Goal: Use online tool/utility: Use online tool/utility

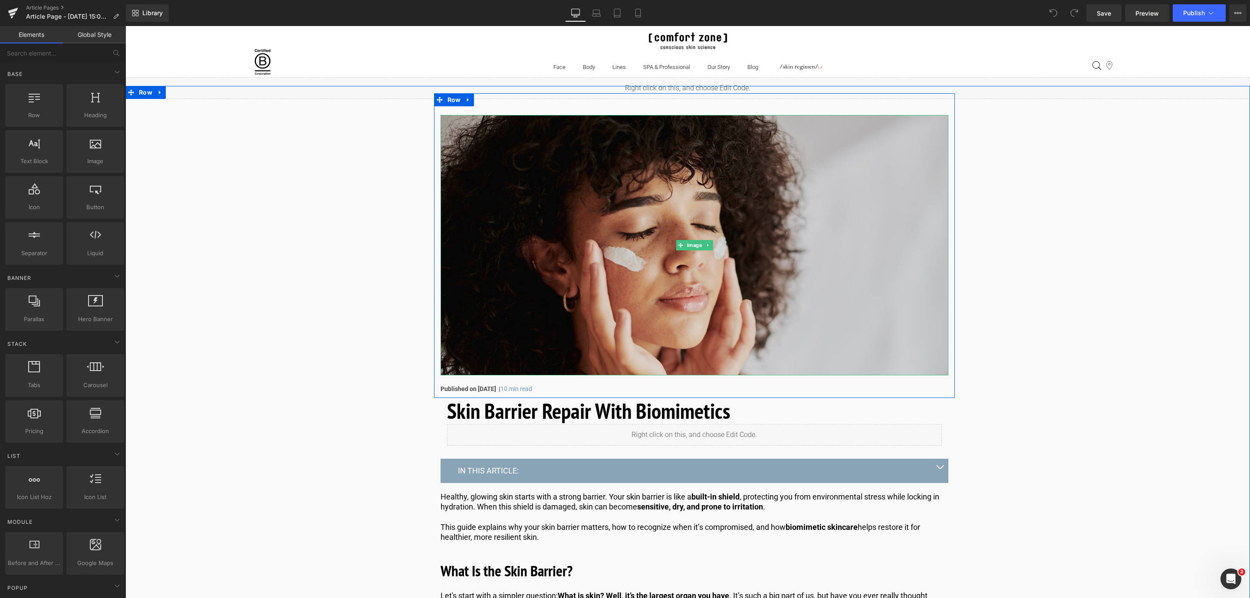
click at [534, 141] on img at bounding box center [694, 245] width 508 height 260
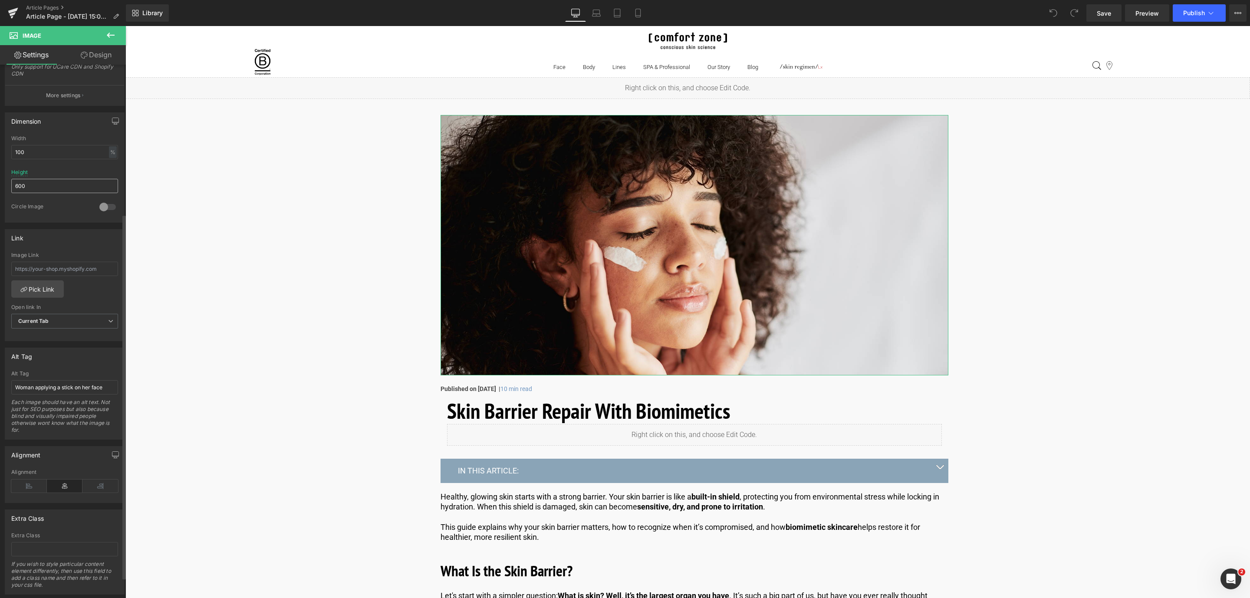
scroll to position [223, 0]
drag, startPoint x: 107, startPoint y: 388, endPoint x: -26, endPoint y: 386, distance: 132.8
click at [0, 386] on html "You are previewing how the will restyle your page. You can not edit Elements in…" at bounding box center [625, 299] width 1250 height 598
type input "Woman applying cream on her face"
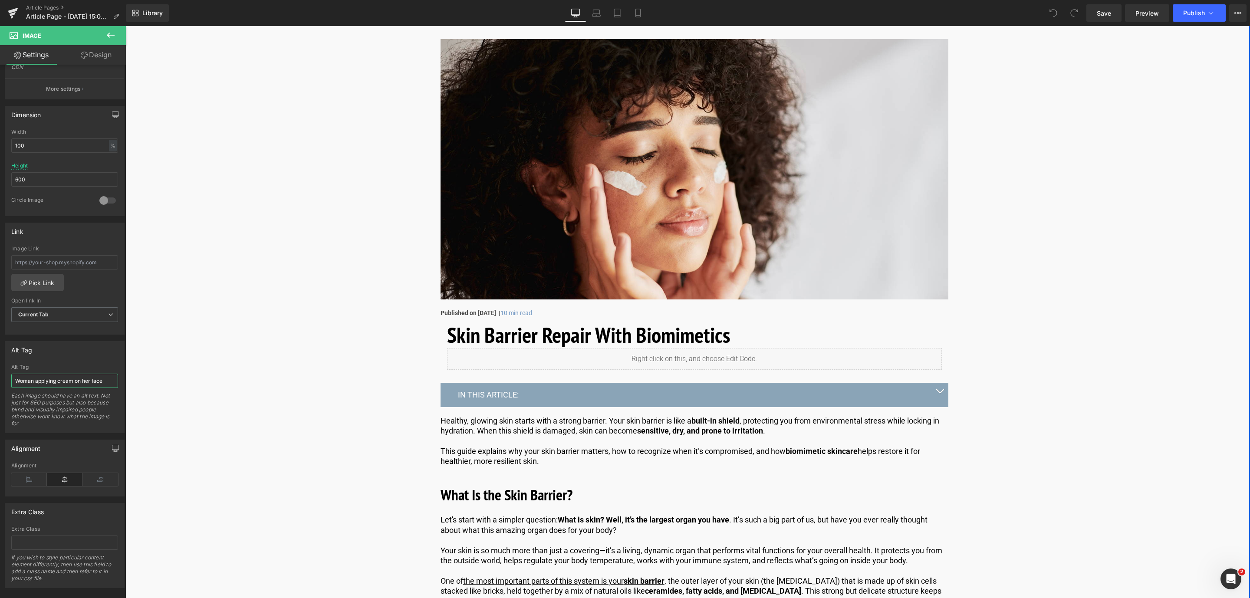
scroll to position [77, 0]
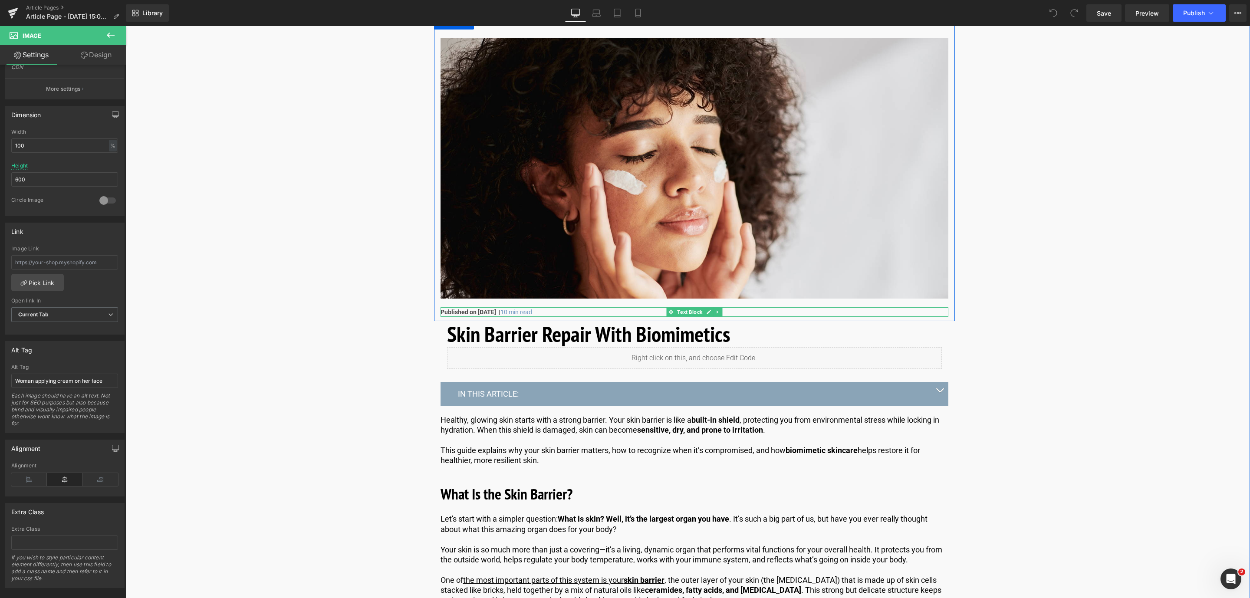
click at [496, 313] on strong "Published on [DATE] |" at bounding box center [470, 311] width 60 height 7
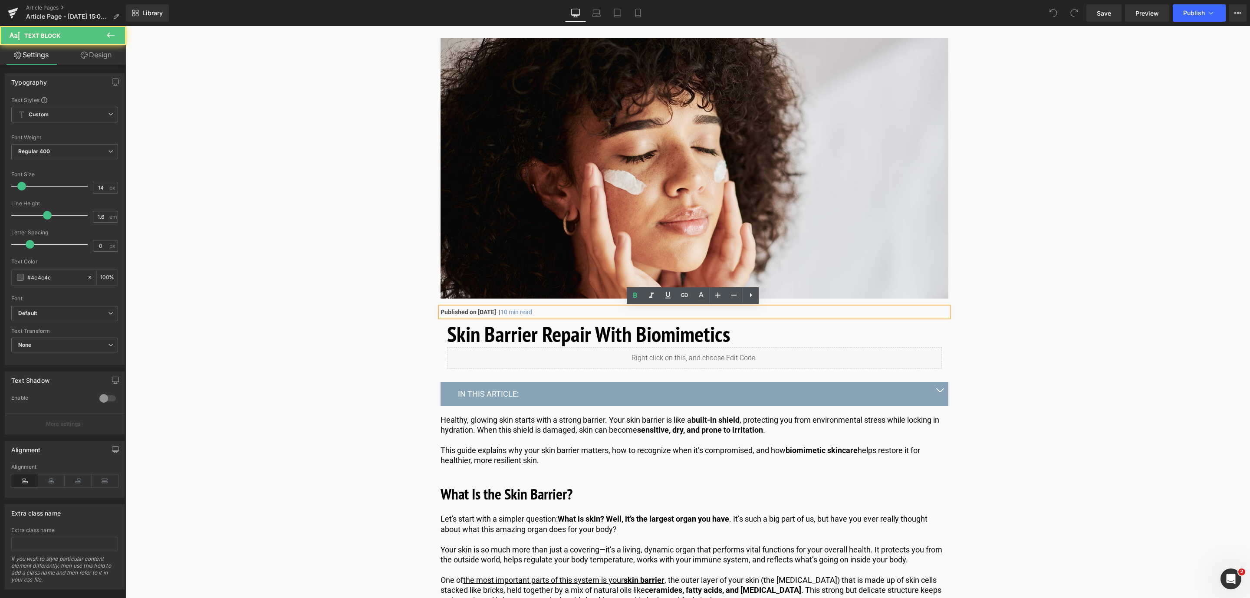
click at [500, 313] on strong "Published on [DATE] |" at bounding box center [470, 311] width 60 height 7
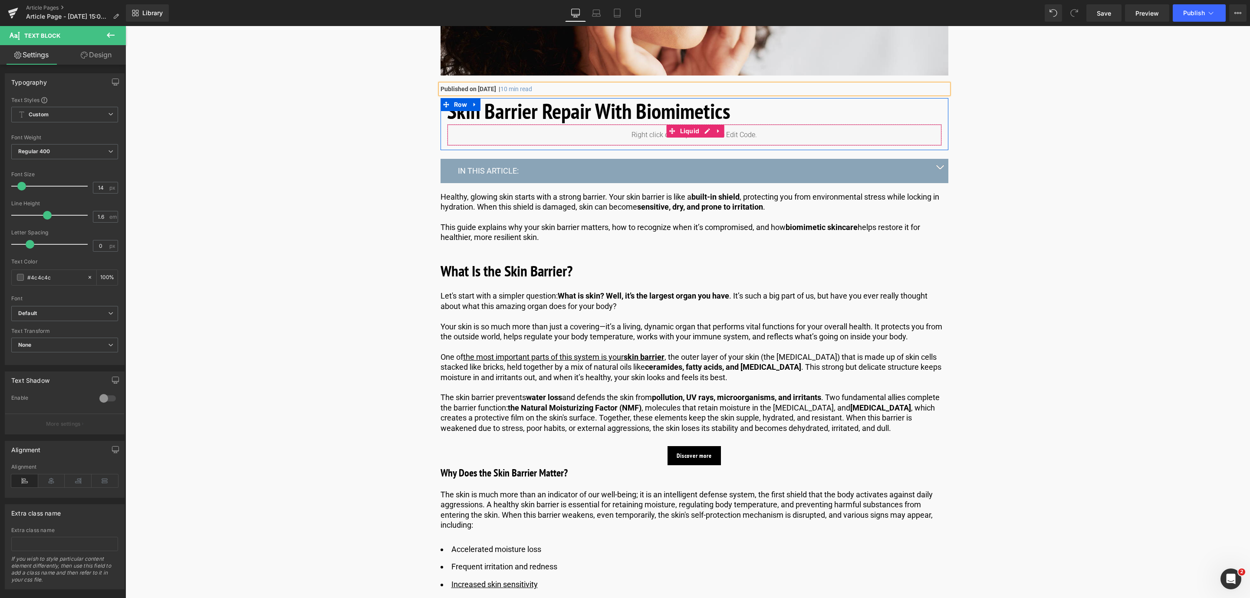
scroll to position [302, 0]
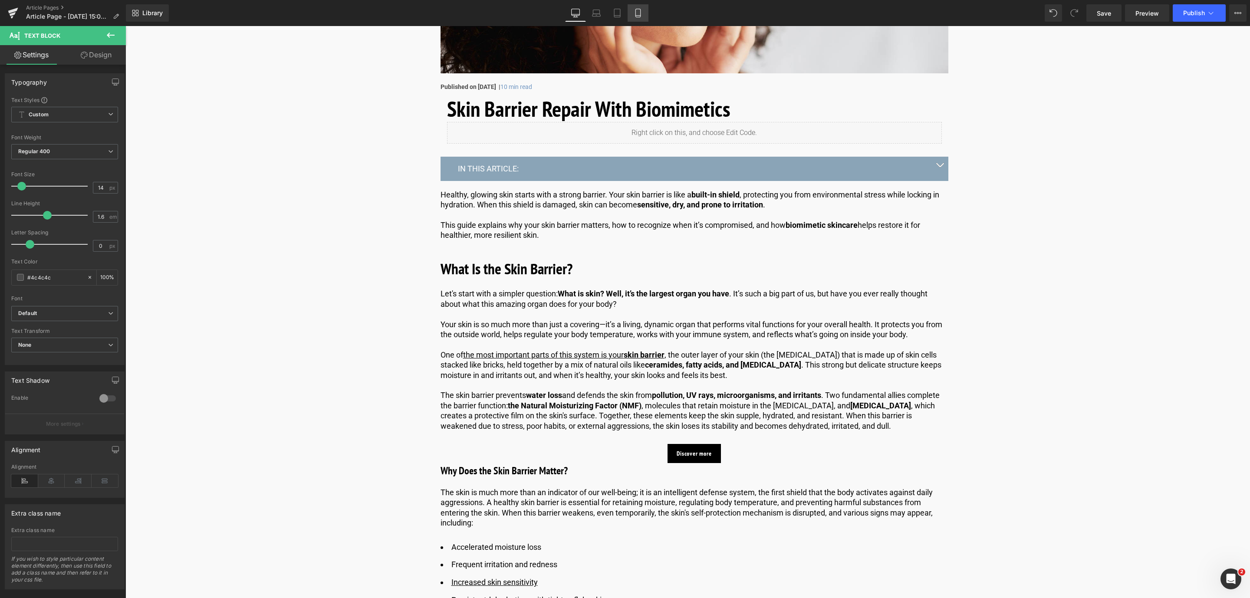
click at [646, 15] on link "Mobile" at bounding box center [637, 12] width 21 height 17
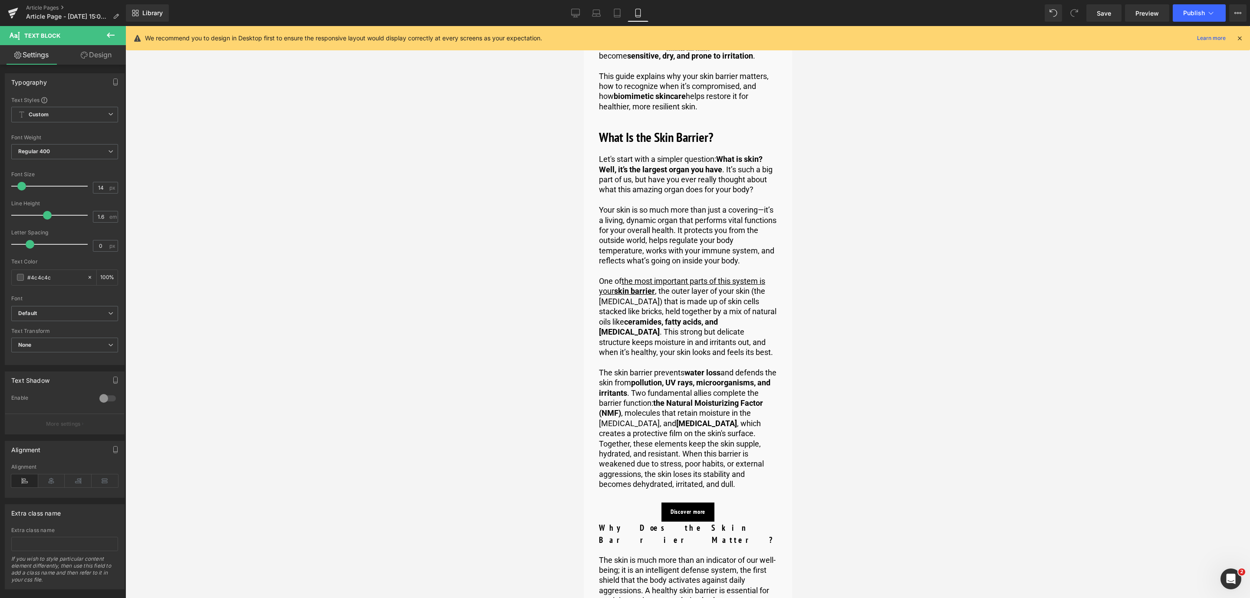
scroll to position [0, 0]
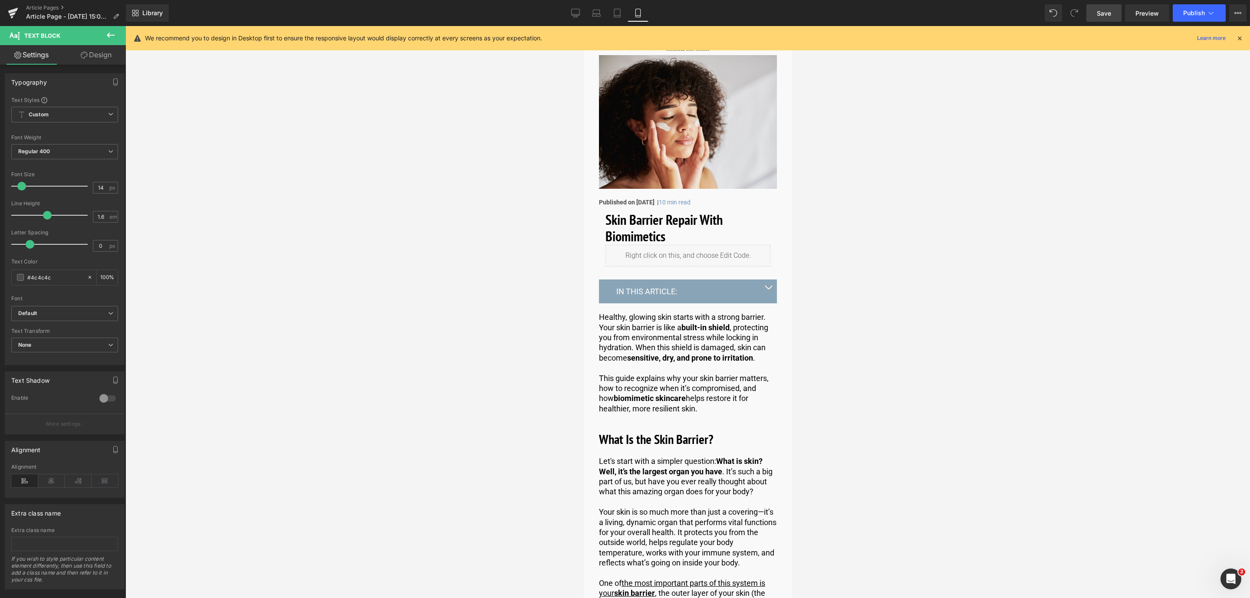
click at [1117, 12] on link "Save" at bounding box center [1103, 12] width 35 height 17
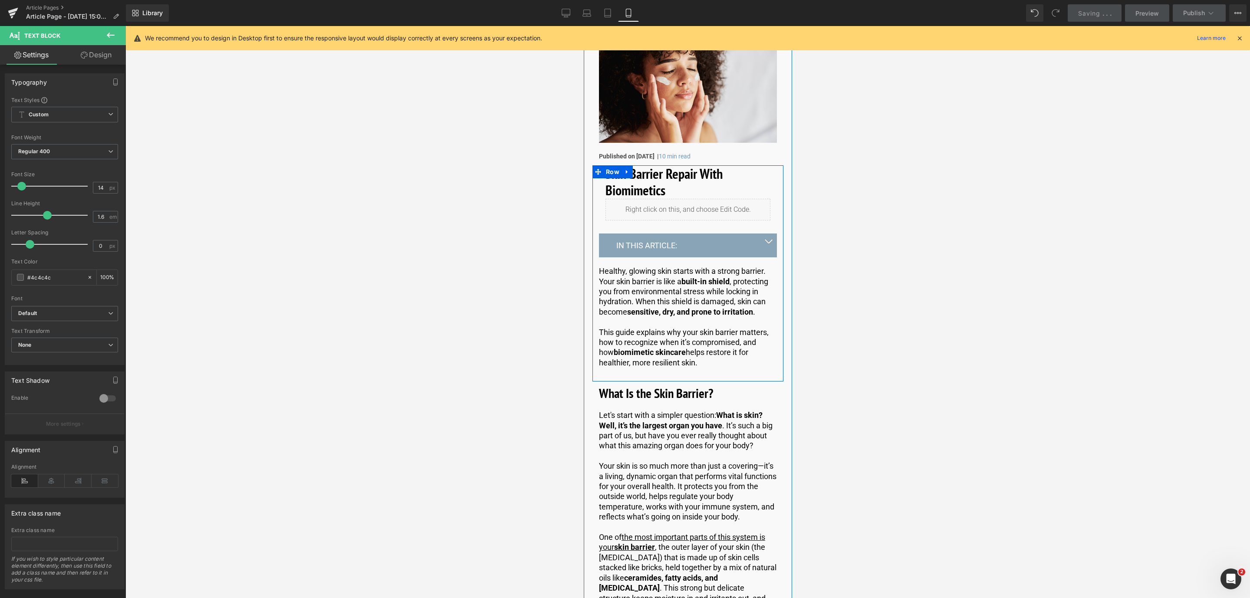
scroll to position [101, 0]
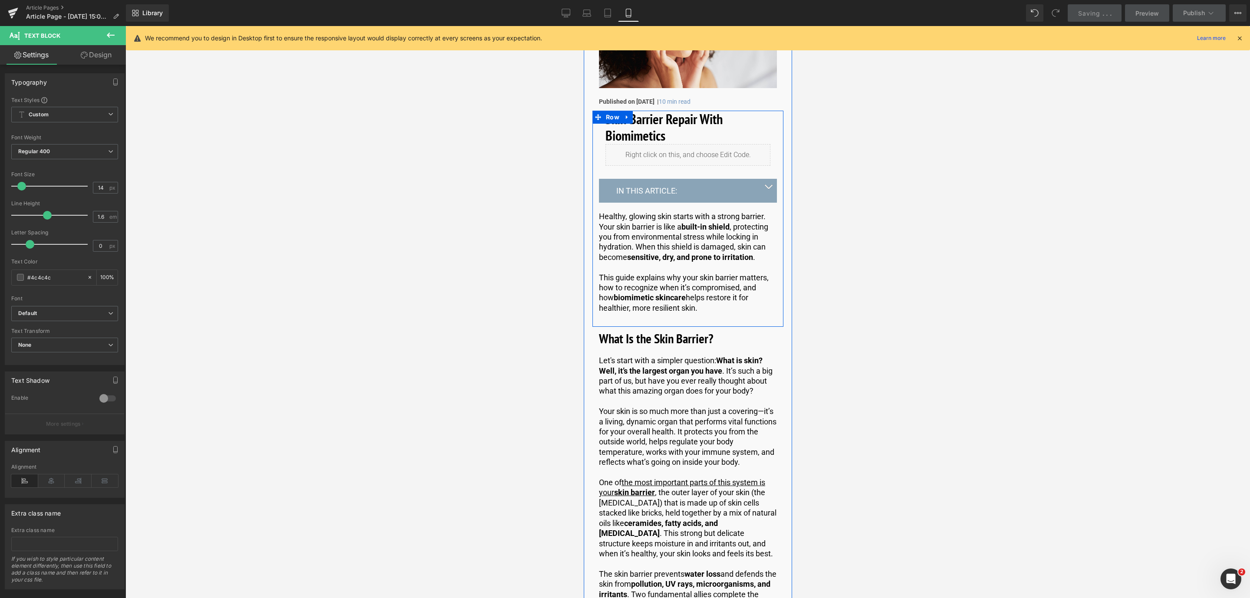
click at [771, 189] on button "button" at bounding box center [767, 190] width 17 height 23
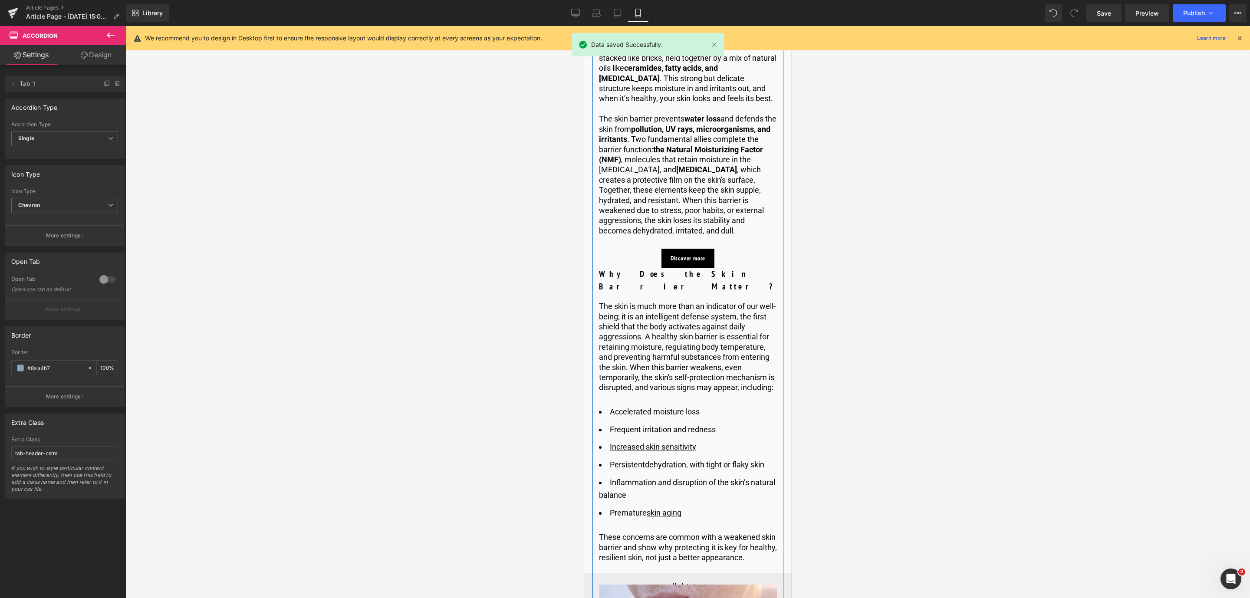
scroll to position [771, 0]
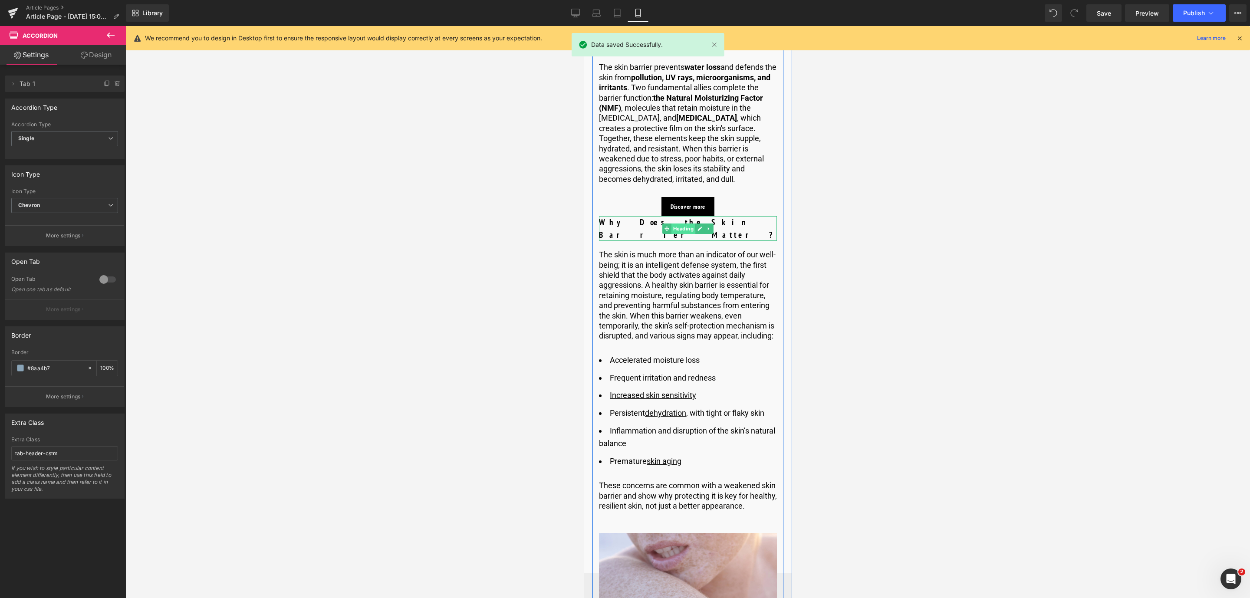
click at [676, 226] on span "Heading" at bounding box center [683, 228] width 24 height 10
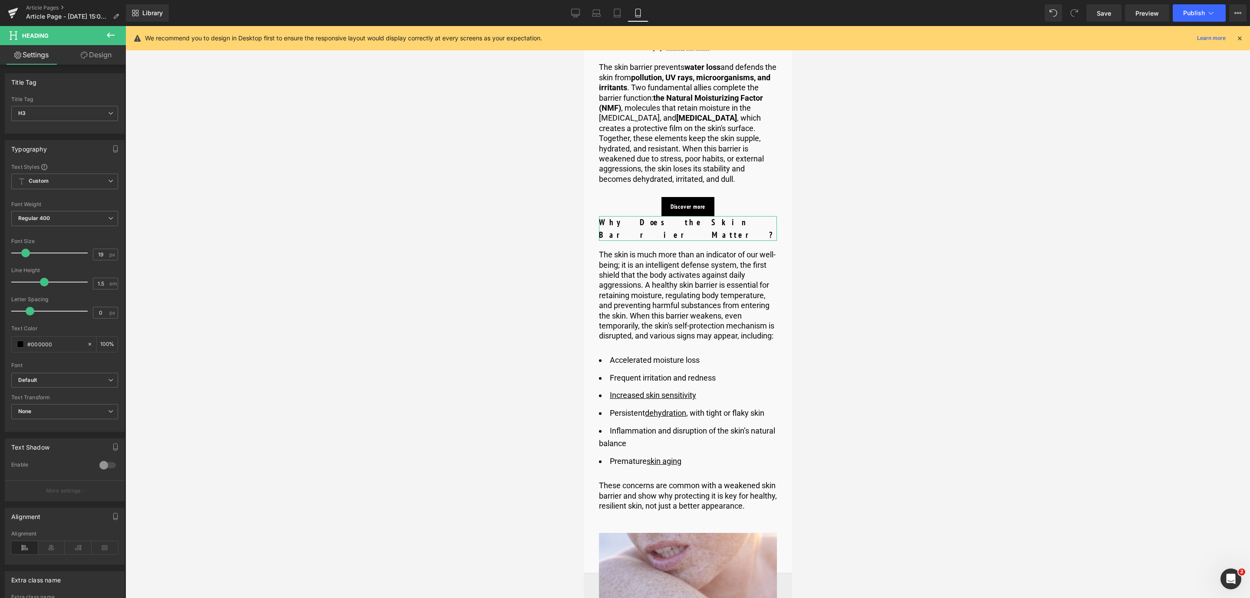
click at [102, 61] on link "Design" at bounding box center [96, 55] width 63 height 20
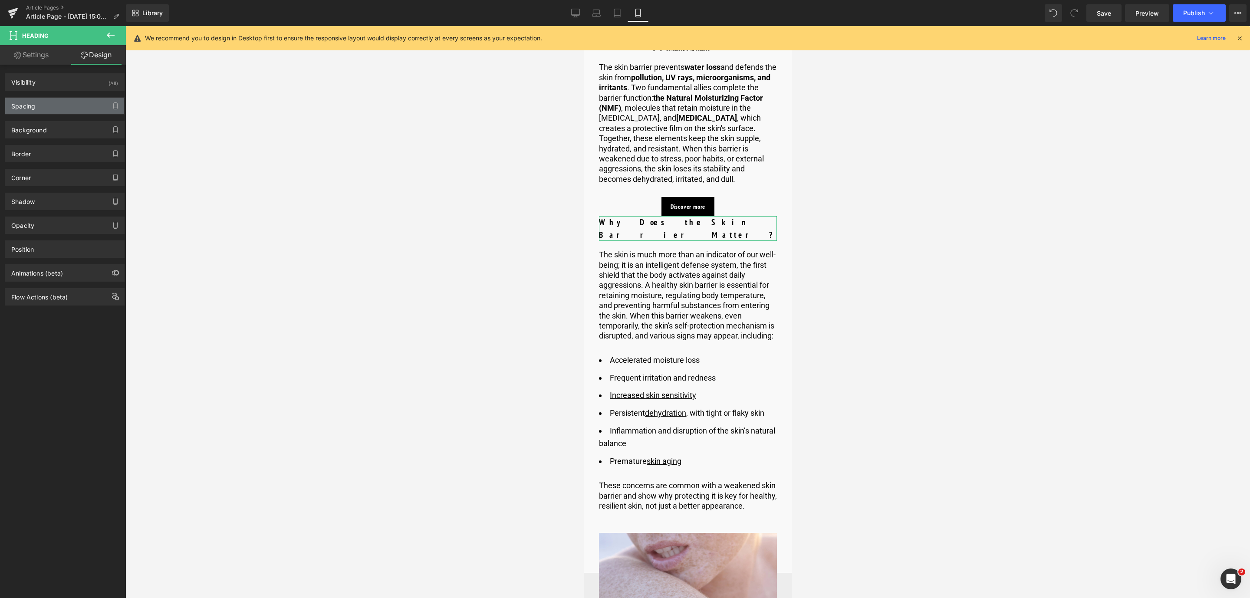
click at [42, 111] on div "Spacing" at bounding box center [64, 106] width 119 height 16
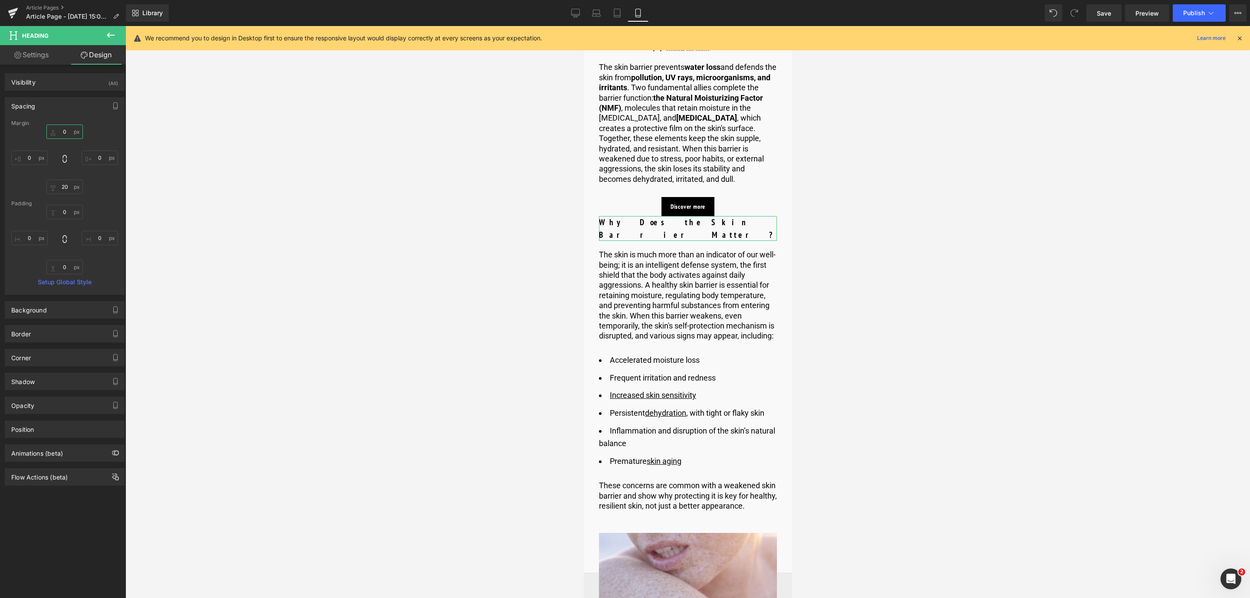
click at [68, 133] on input "0" at bounding box center [64, 132] width 36 height 14
type input "20"
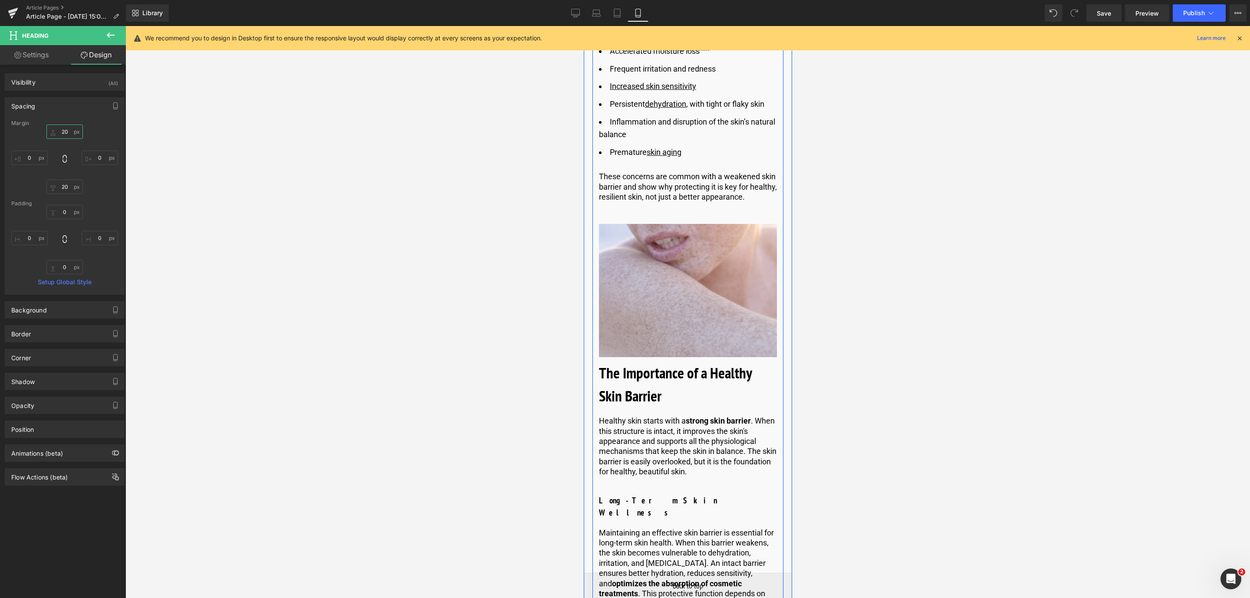
scroll to position [1089, 0]
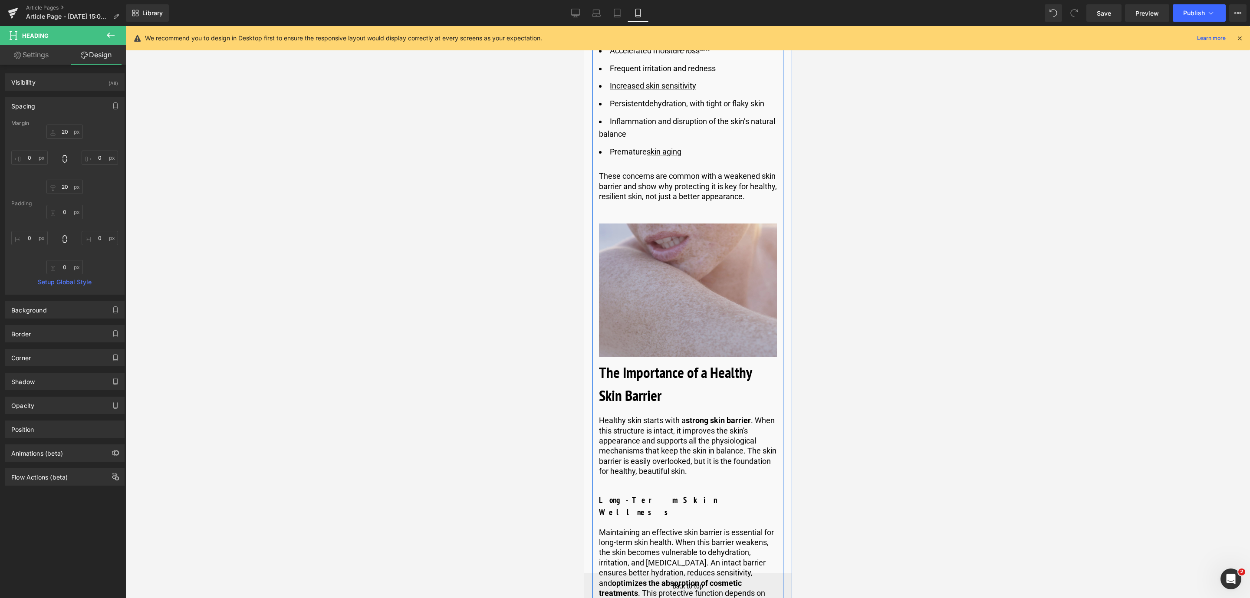
click at [653, 295] on img at bounding box center [687, 290] width 178 height 134
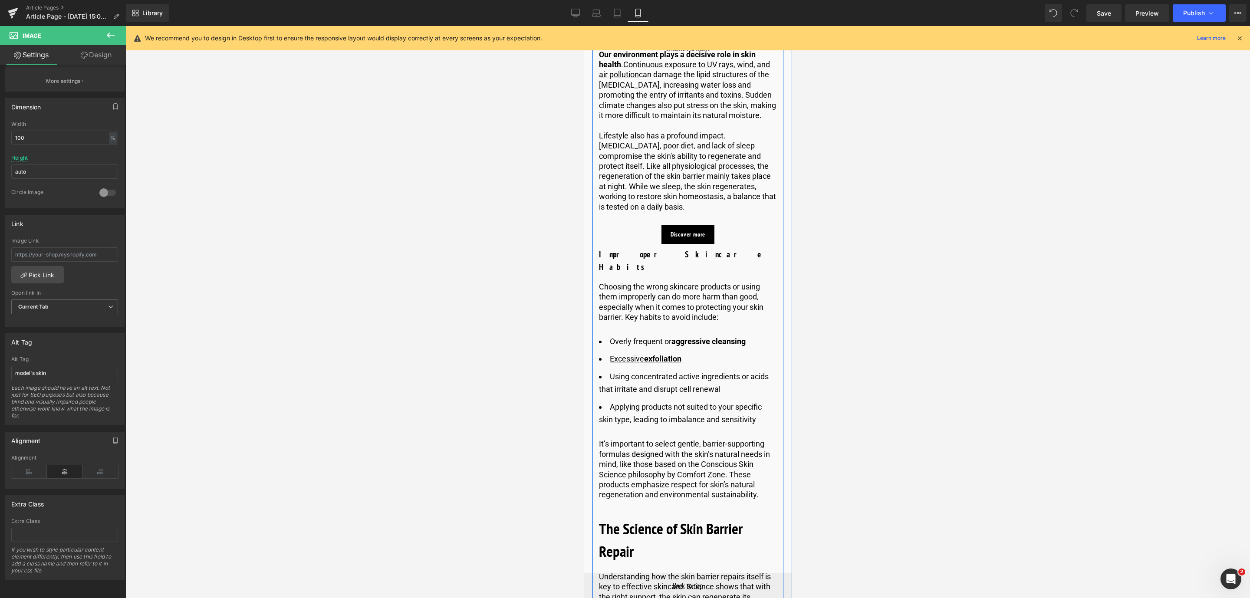
scroll to position [2597, 0]
click at [680, 255] on span "Heading" at bounding box center [683, 260] width 24 height 10
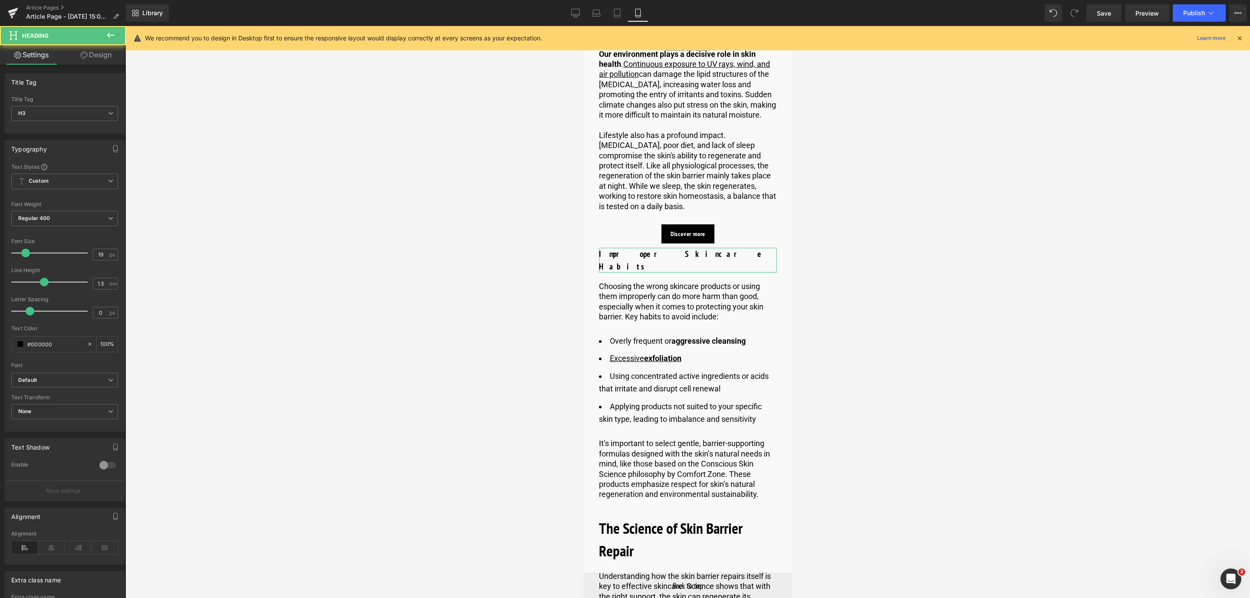
click at [89, 49] on link "Design" at bounding box center [96, 55] width 63 height 20
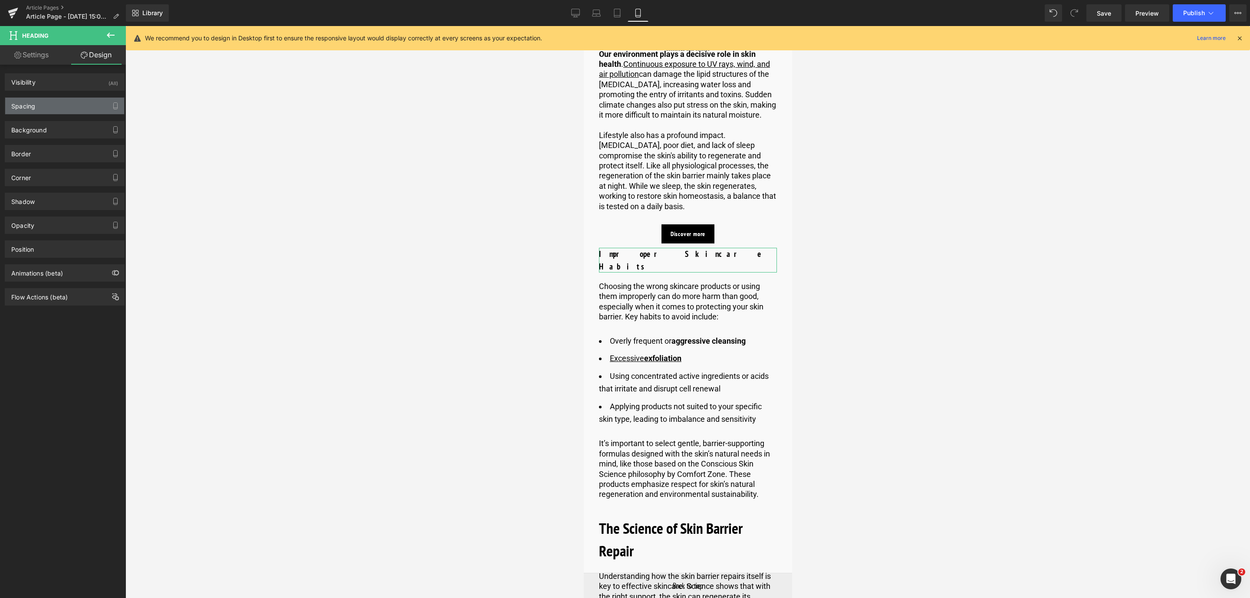
click at [26, 103] on div "Spacing" at bounding box center [23, 104] width 24 height 12
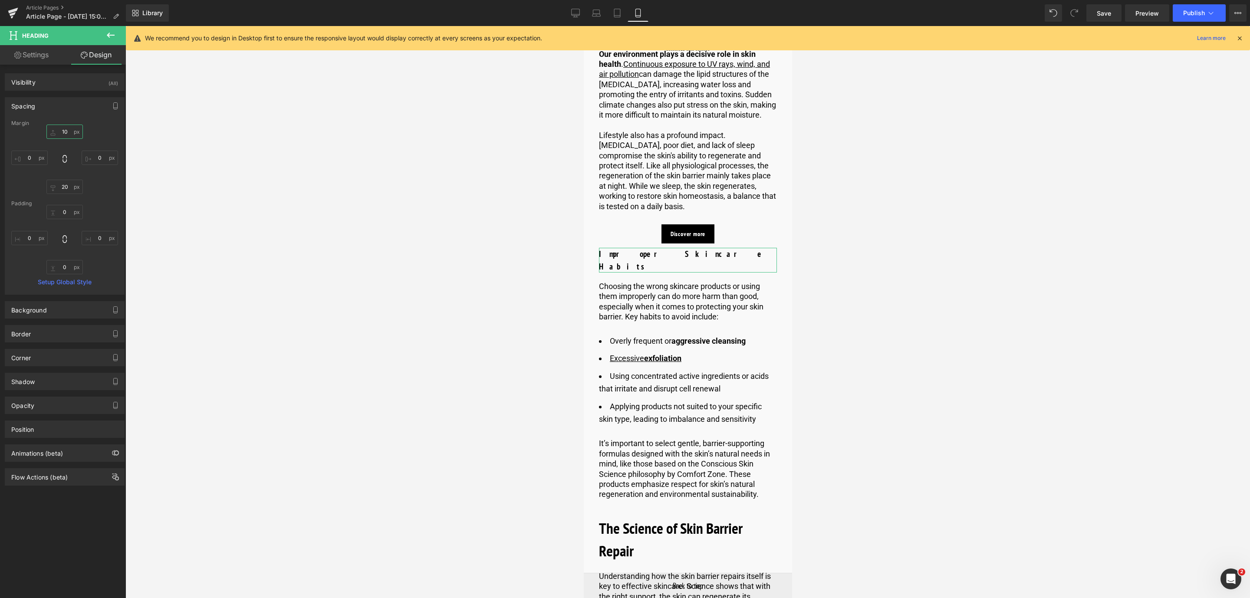
click at [62, 128] on input "10" at bounding box center [64, 132] width 36 height 14
type input "20"
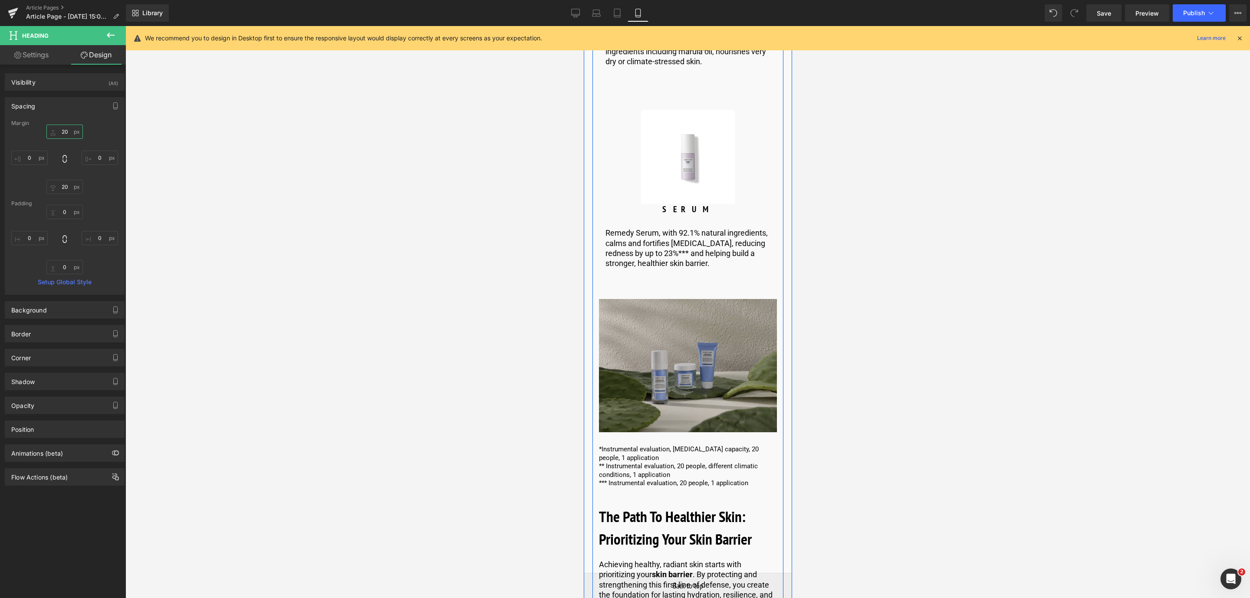
scroll to position [6157, 0]
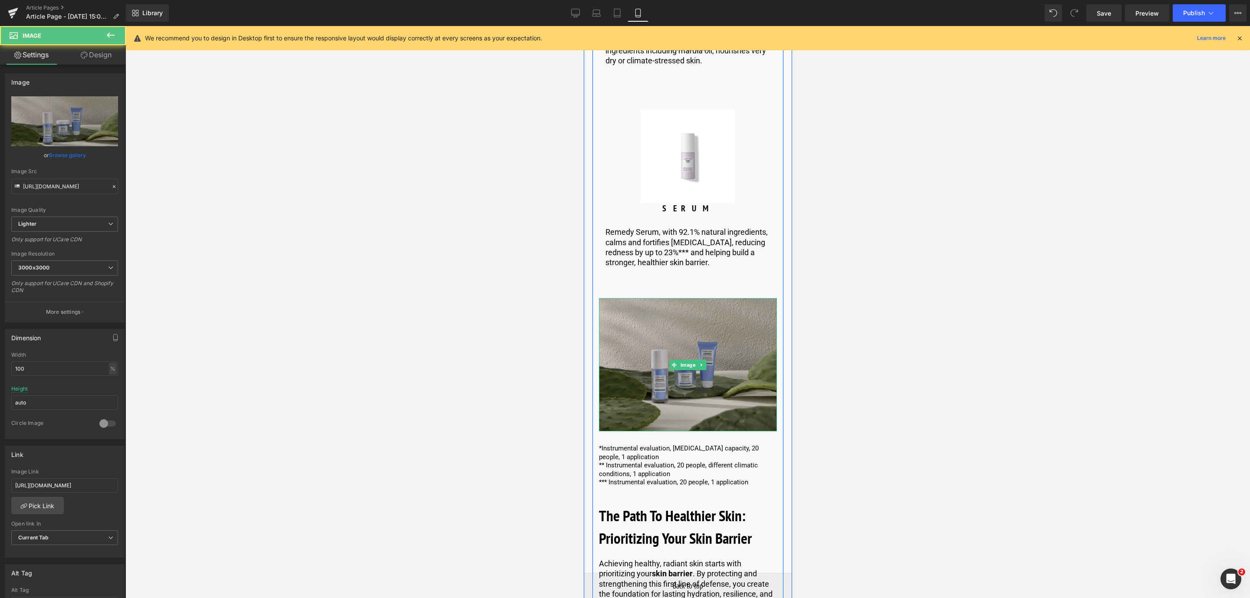
click at [621, 298] on img at bounding box center [687, 365] width 178 height 134
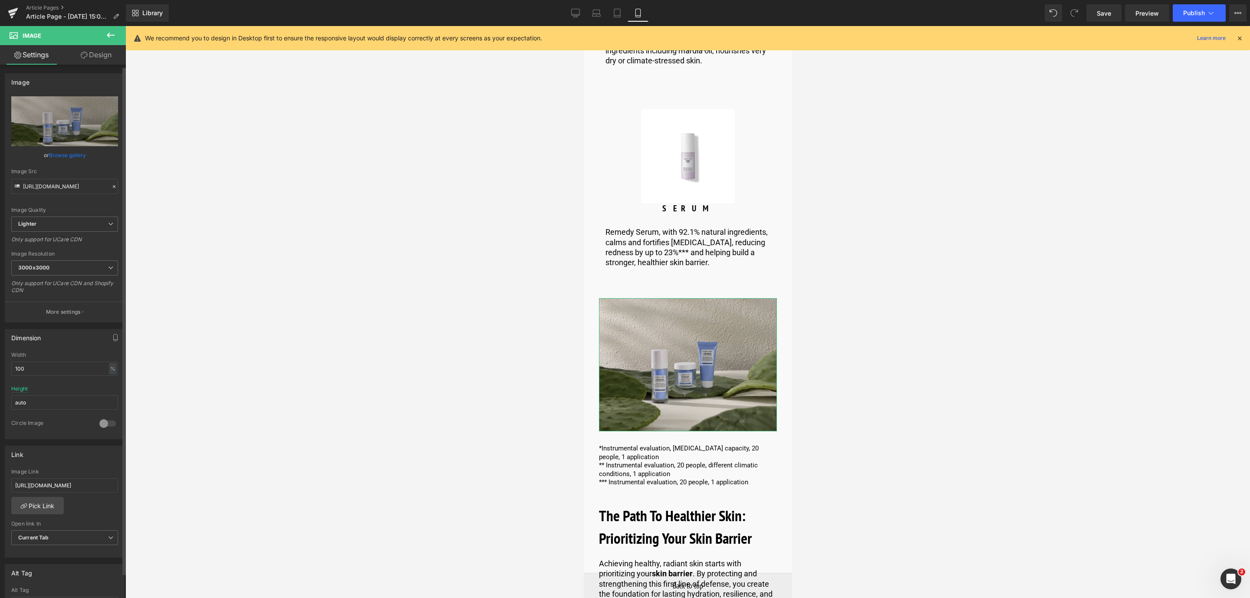
scroll to position [246, 0]
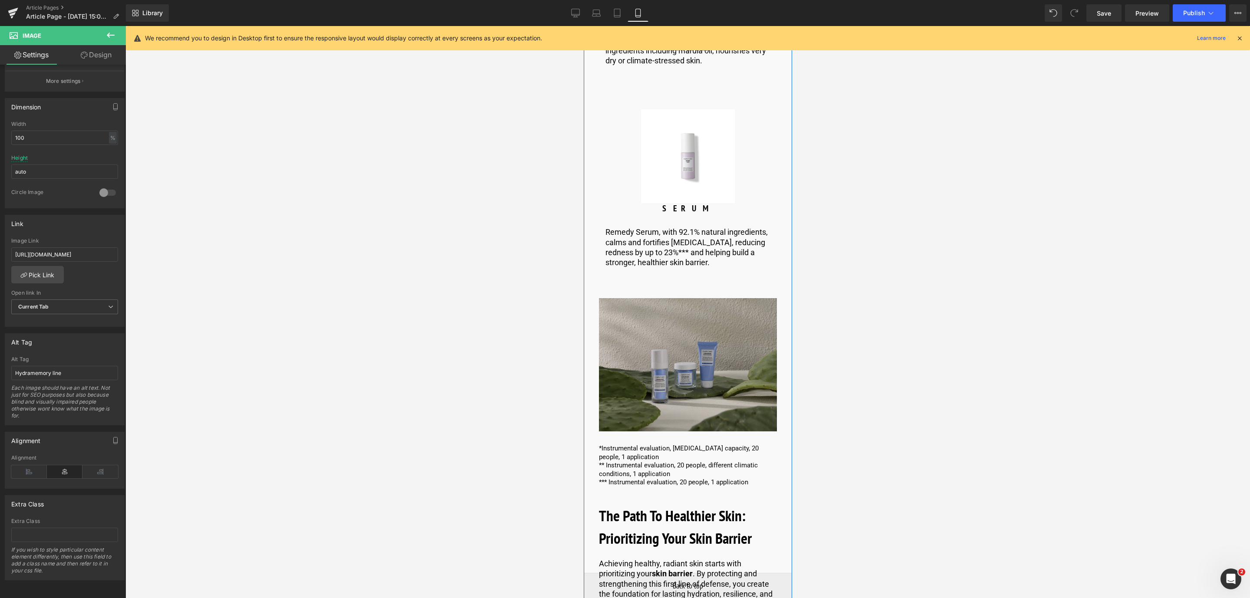
click at [621, 298] on img at bounding box center [687, 365] width 178 height 134
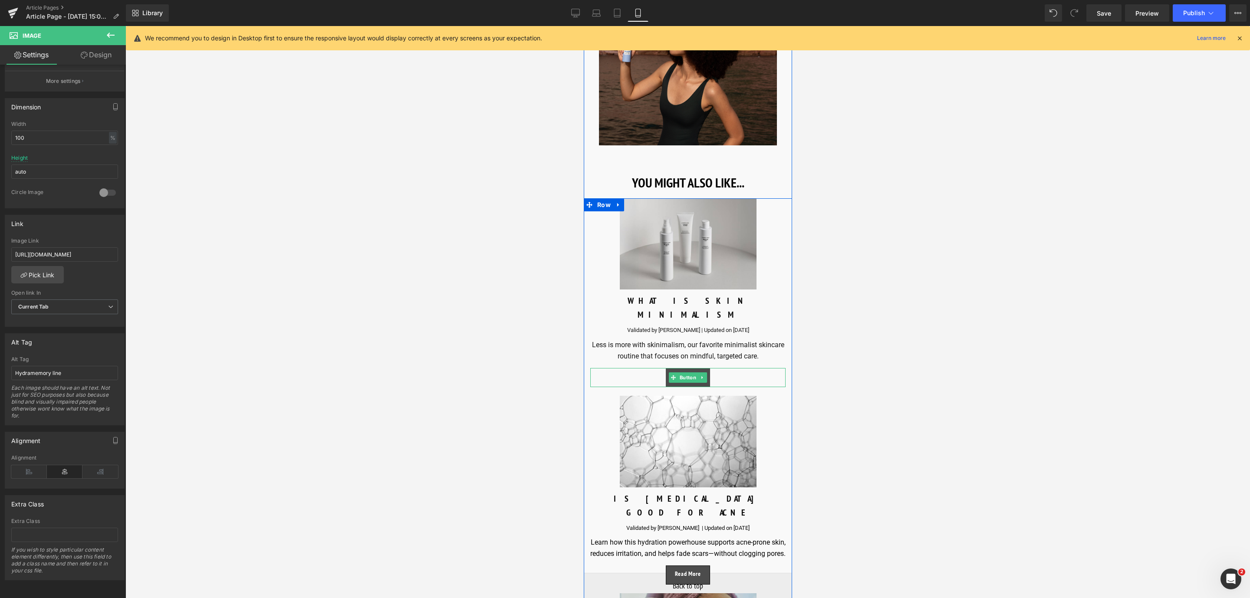
scroll to position [7753, 0]
click at [1104, 9] on span "Save" at bounding box center [1103, 13] width 14 height 9
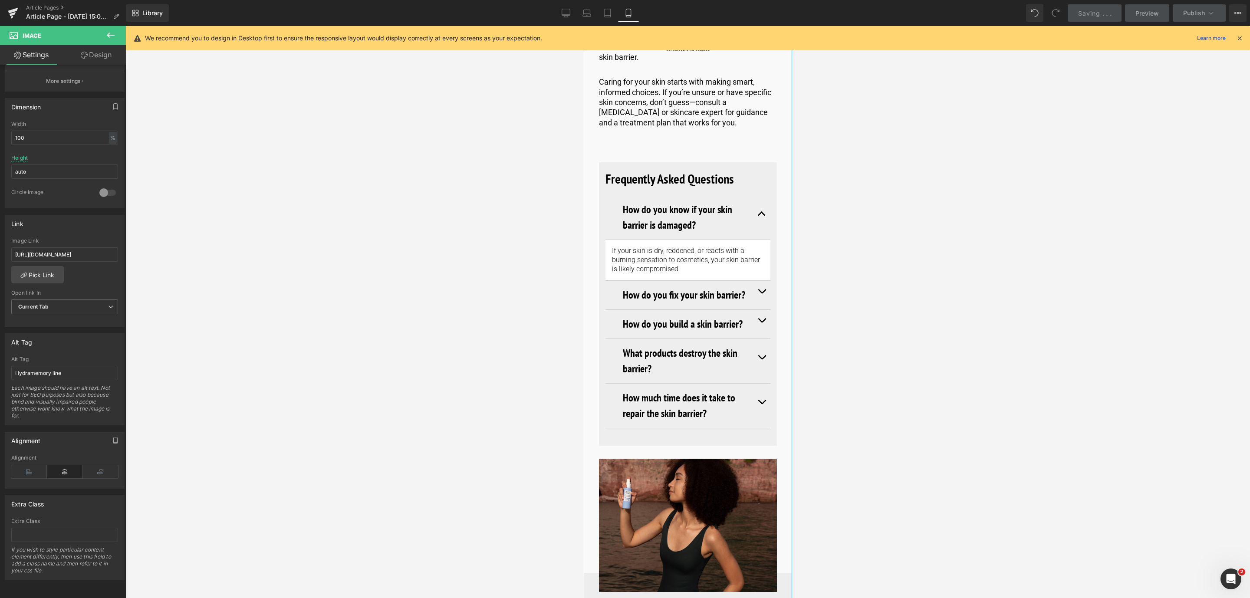
scroll to position [7210, 0]
